Goal: Use online tool/utility: Utilize a website feature to perform a specific function

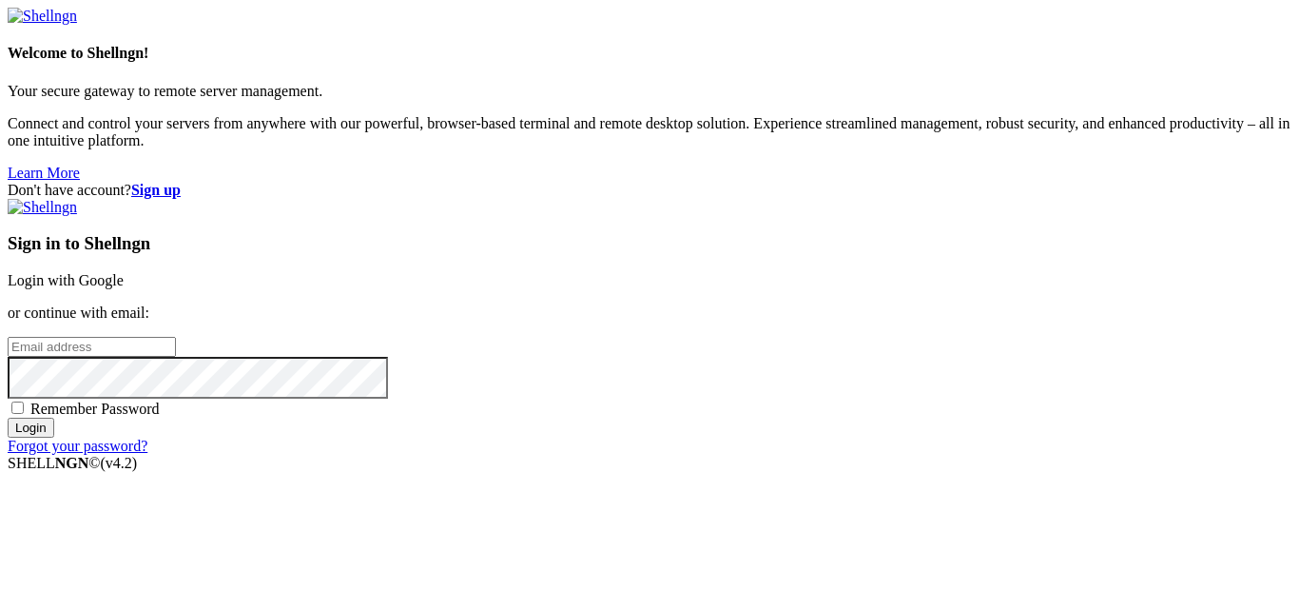
click at [124, 272] on link "Login with Google" at bounding box center [66, 280] width 116 height 16
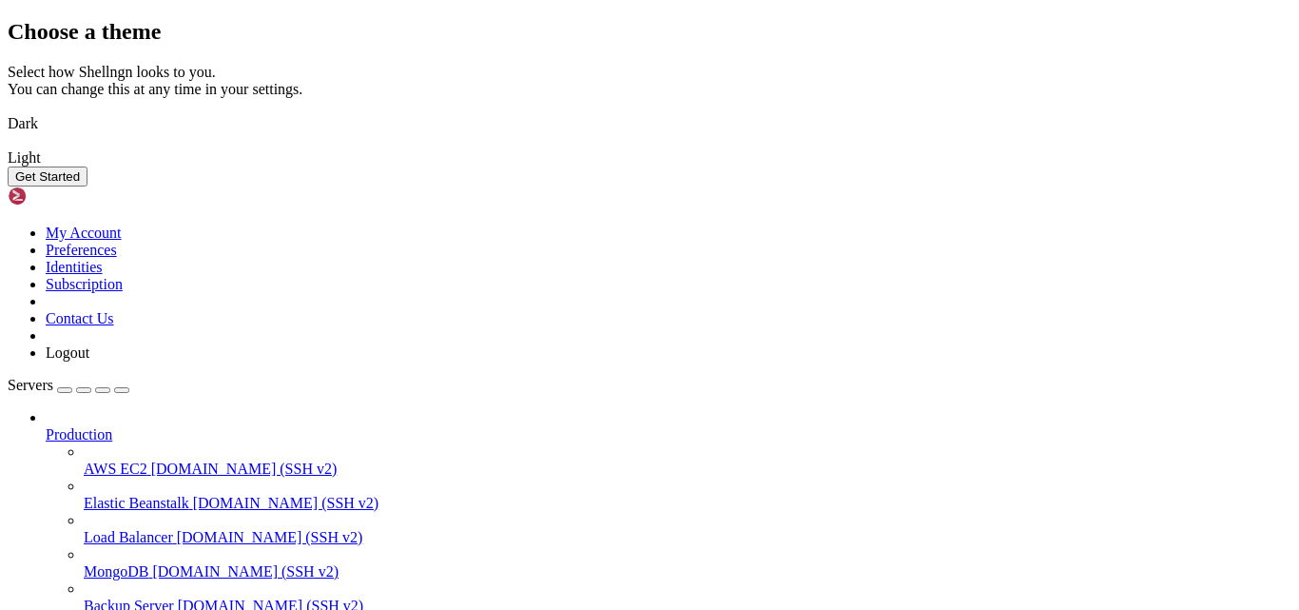
click at [88, 186] on button "Get Started" at bounding box center [48, 176] width 80 height 20
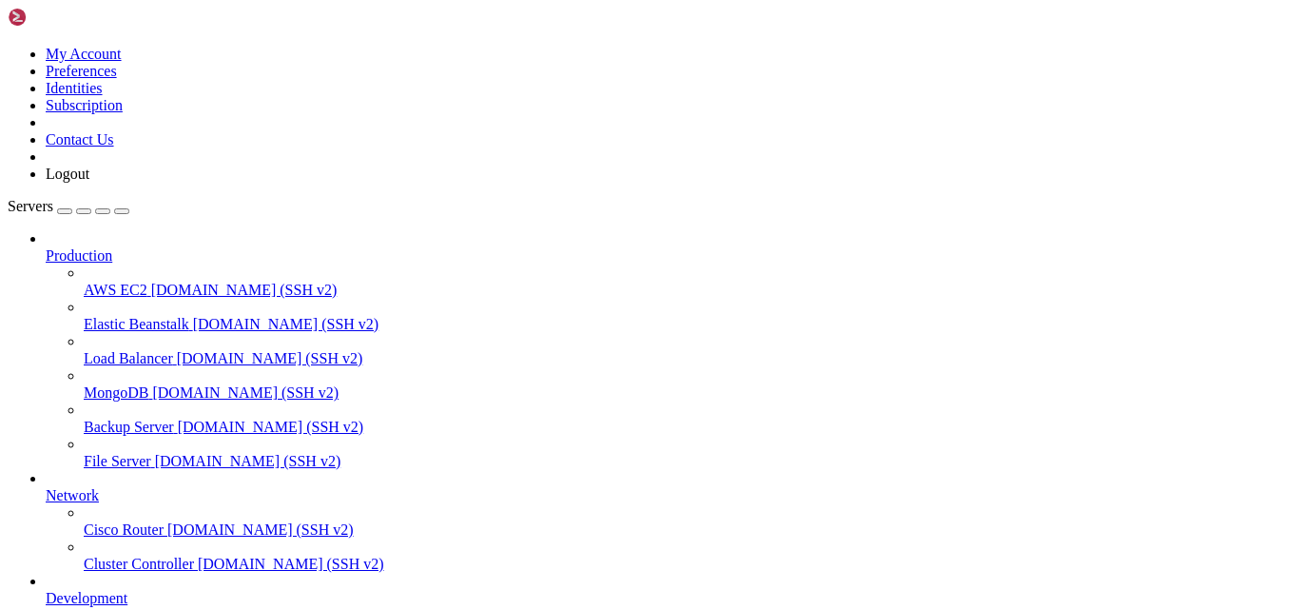
click at [46, 247] on icon at bounding box center [46, 247] width 0 height 0
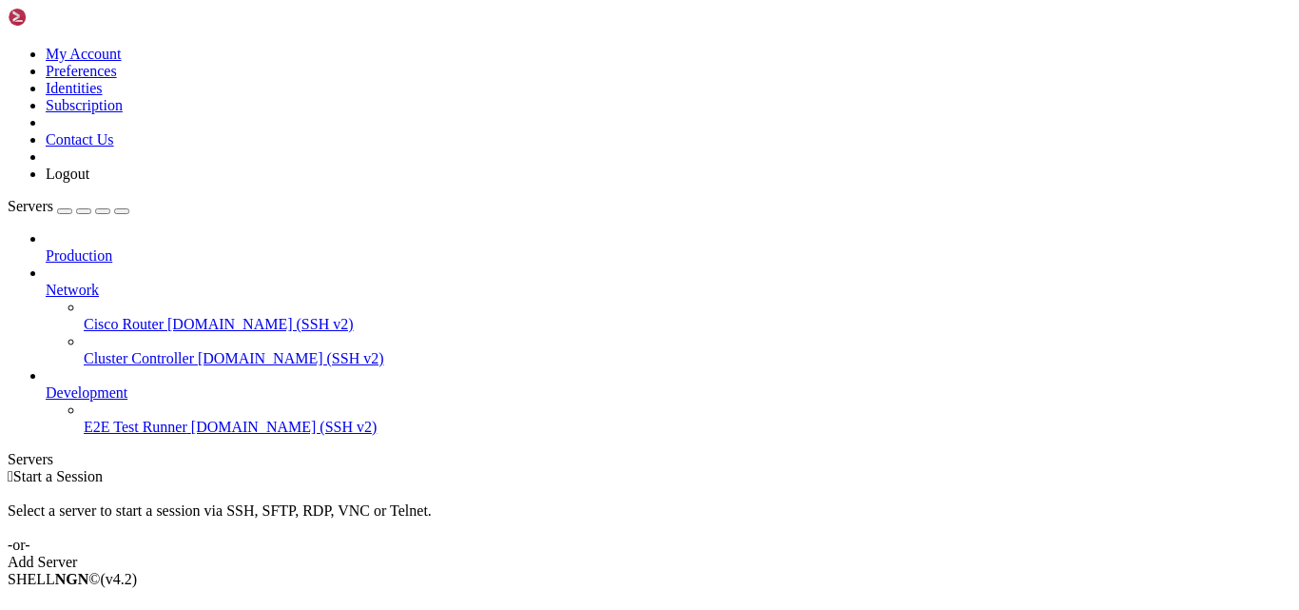
click at [46, 247] on icon at bounding box center [46, 247] width 0 height 0
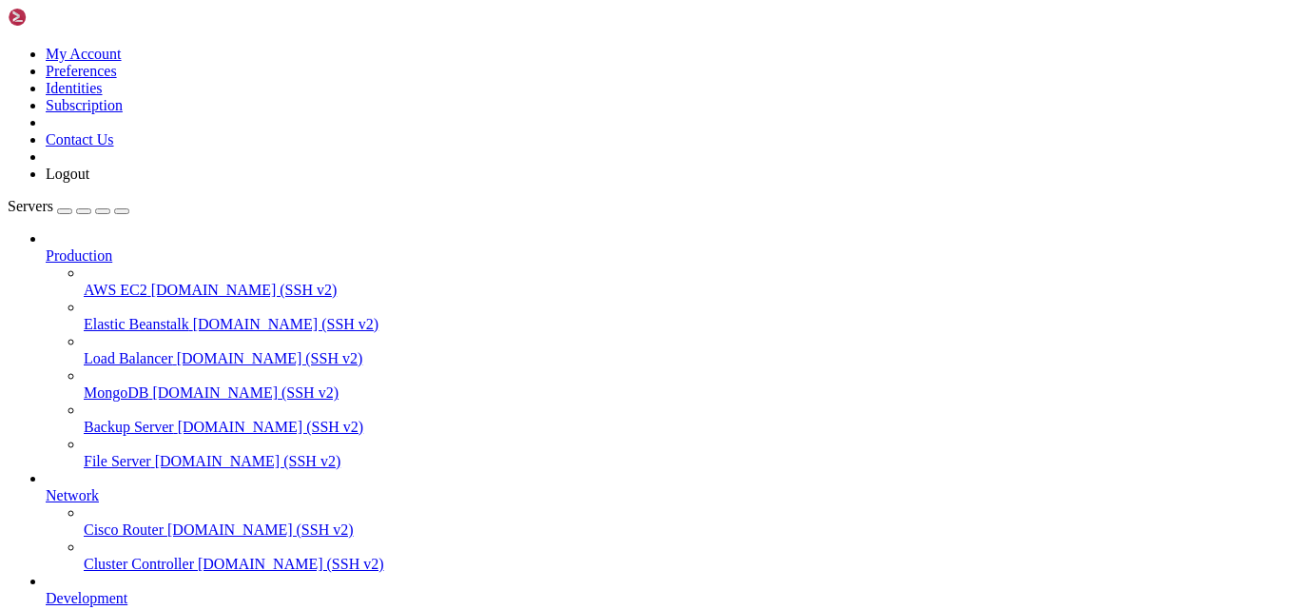
click at [46, 247] on icon at bounding box center [46, 247] width 0 height 0
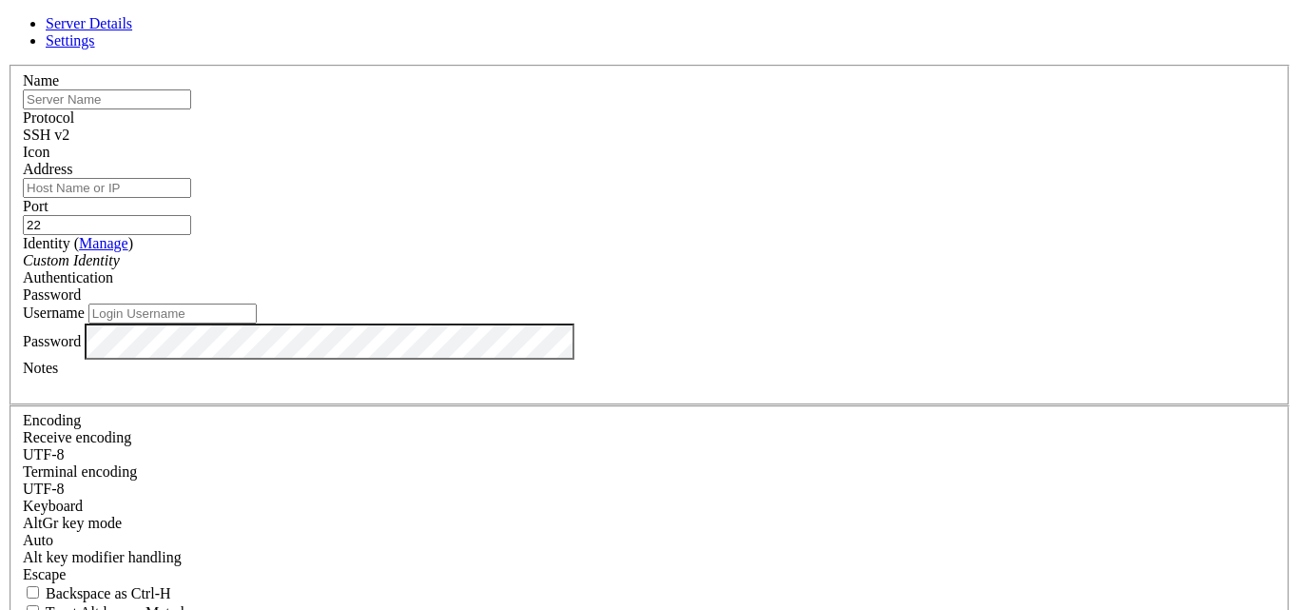
click at [508, 198] on div "Address" at bounding box center [650, 179] width 1254 height 37
click at [191, 198] on input "Address" at bounding box center [107, 188] width 168 height 20
paste input "[TECHNICAL_ID]"
type input "[TECHNICAL_ID]"
click at [257, 323] on input "Username" at bounding box center [172, 313] width 168 height 20
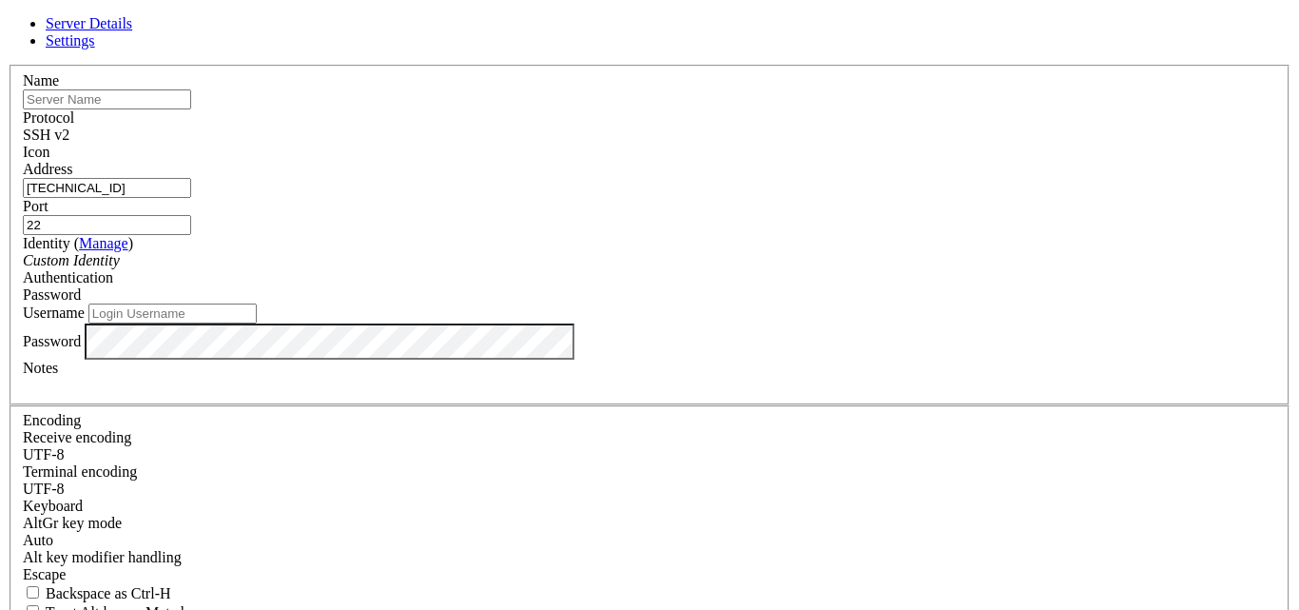
paste input "root"
type input "root"
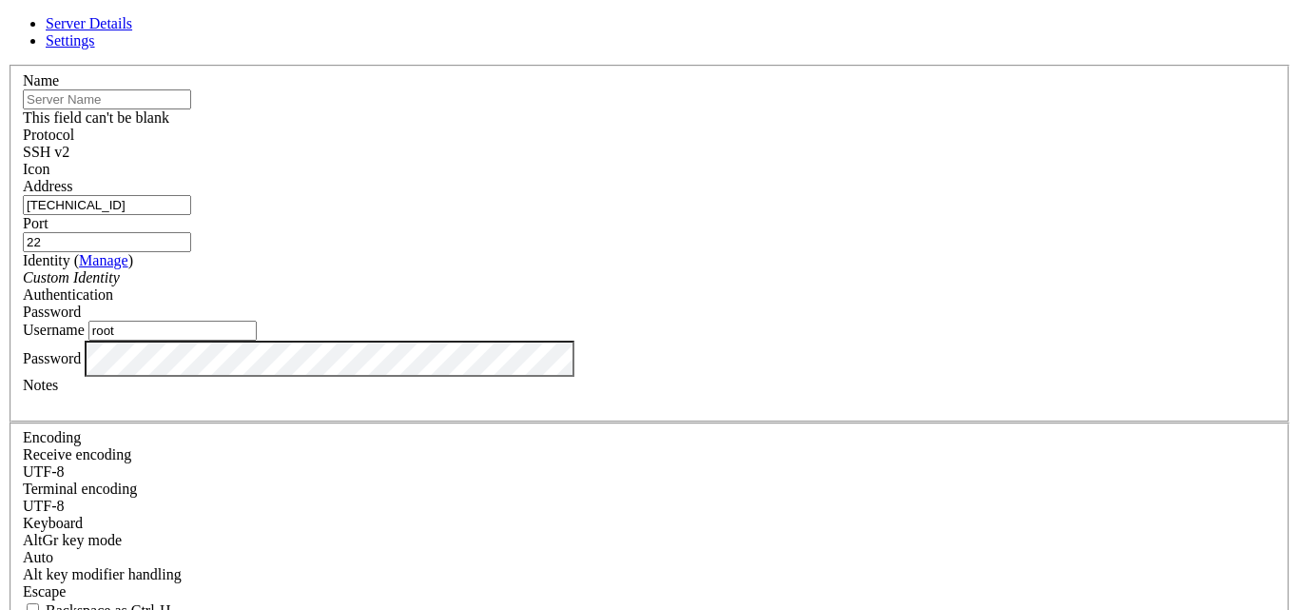
click at [191, 109] on input "text" at bounding box center [107, 99] width 168 height 20
paste input "3lMhgb4yaa3E"
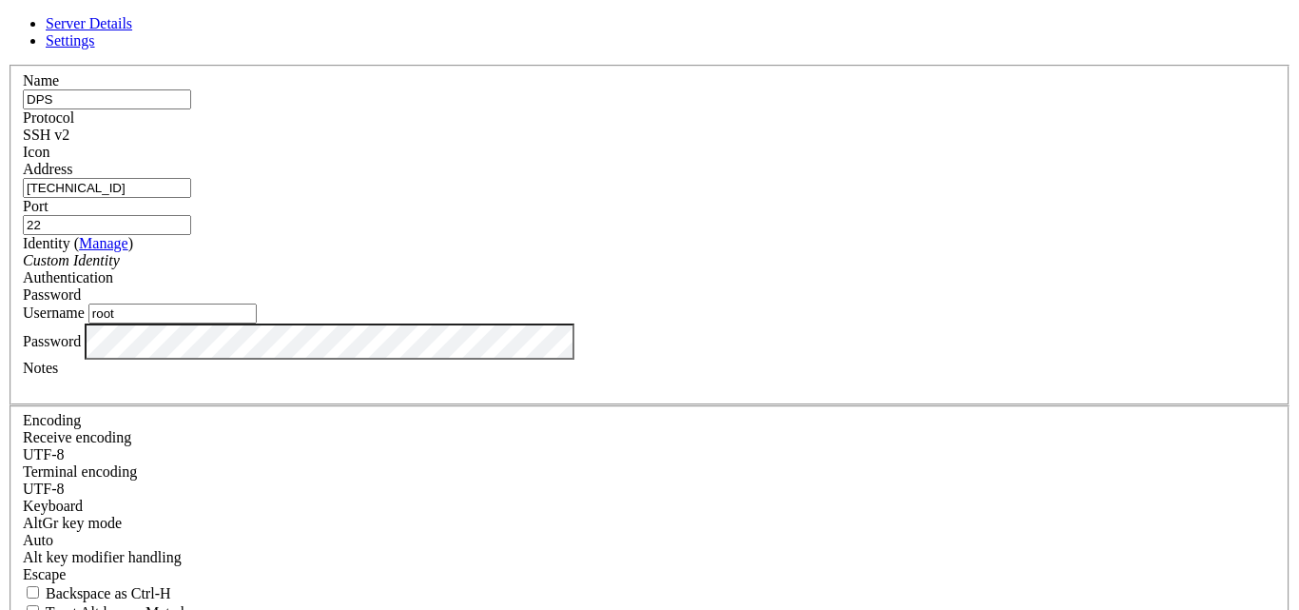
type input "DPS"
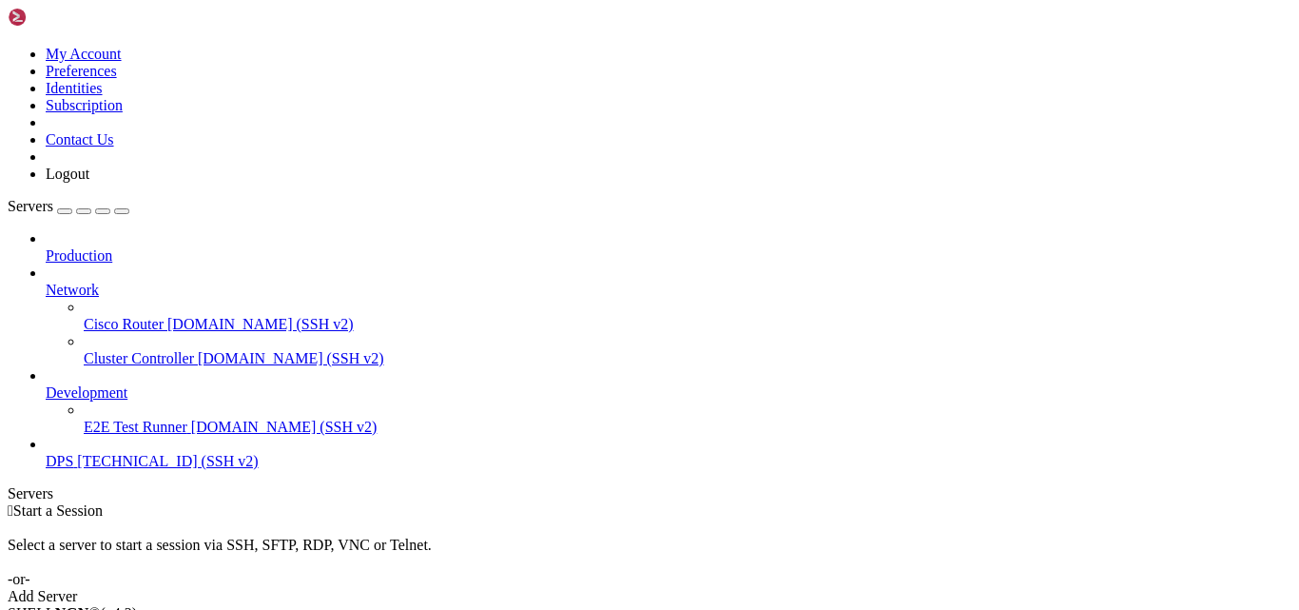
click at [73, 453] on span "DPS" at bounding box center [60, 461] width 28 height 16
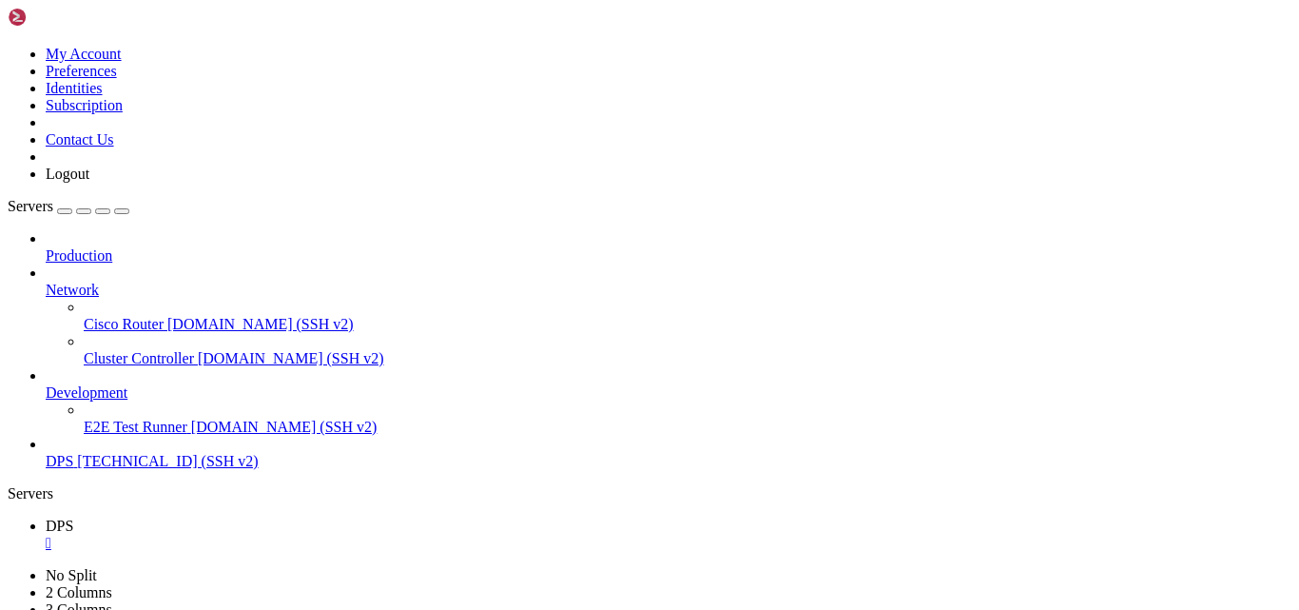
click at [121, 470] on div "Production Network Cisco Router [DOMAIN_NAME] (SSH v2) Cluster Controller [DOMA…" at bounding box center [650, 350] width 1284 height 240
